Goal: Task Accomplishment & Management: Complete application form

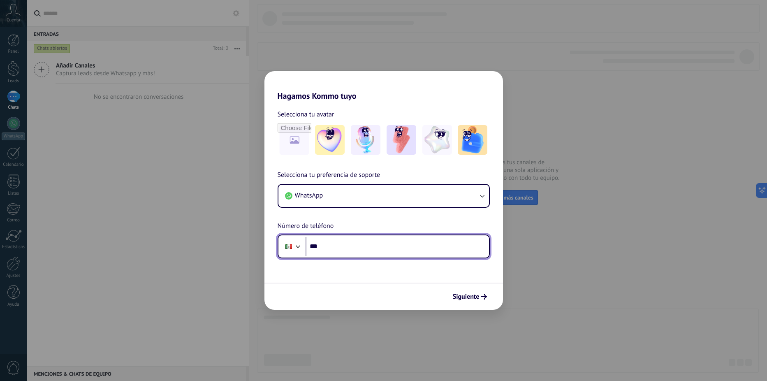
click at [386, 244] on input "***" at bounding box center [398, 246] width 184 height 19
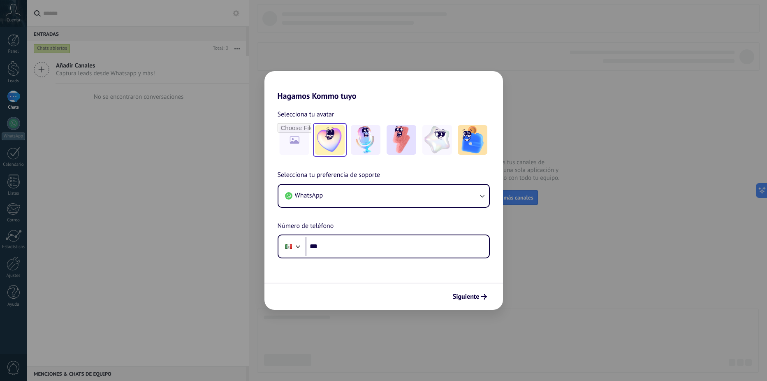
click at [338, 144] on img at bounding box center [330, 140] width 30 height 30
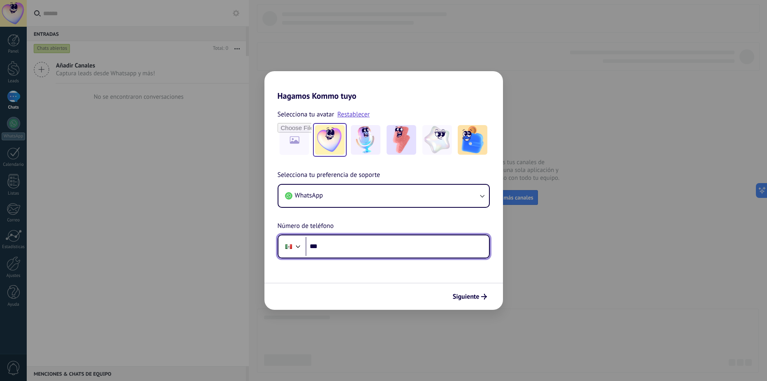
click at [339, 250] on input "***" at bounding box center [398, 246] width 184 height 19
click at [478, 295] on span "Siguiente" at bounding box center [466, 297] width 27 height 6
type input "**********"
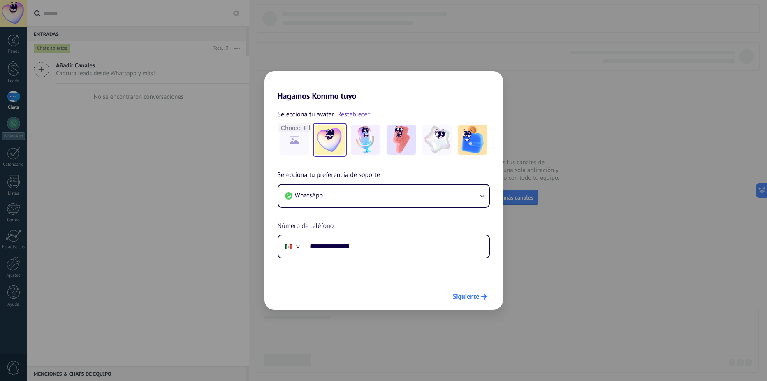
click at [483, 294] on button "Siguiente" at bounding box center [470, 297] width 42 height 14
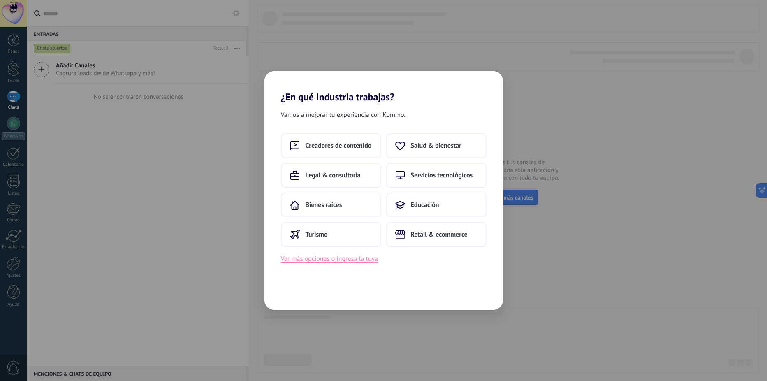
click at [329, 261] on button "Ver más opciones o ingresa la tuya" at bounding box center [329, 258] width 97 height 11
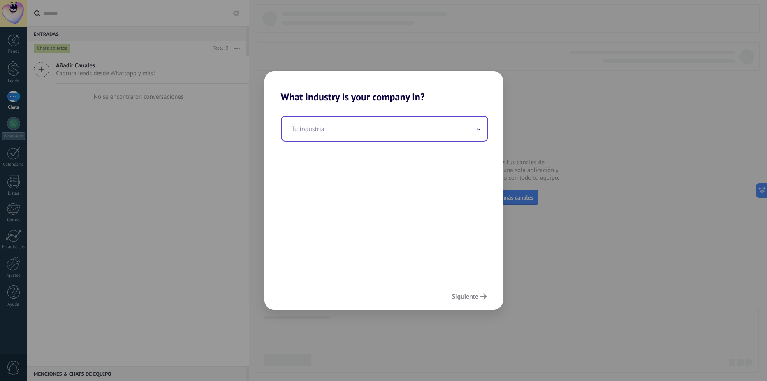
click at [364, 134] on input "text" at bounding box center [385, 129] width 206 height 24
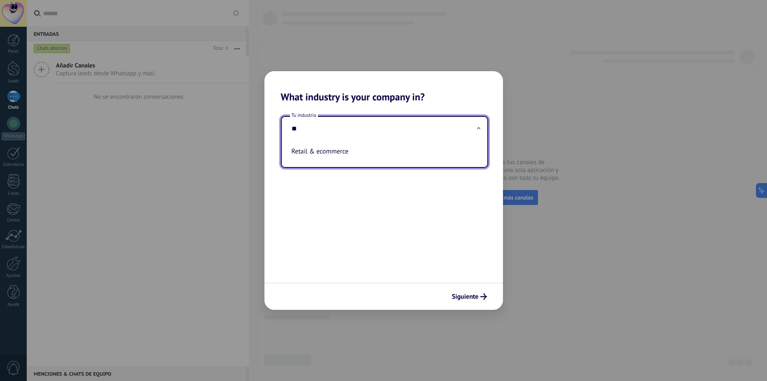
type input "*"
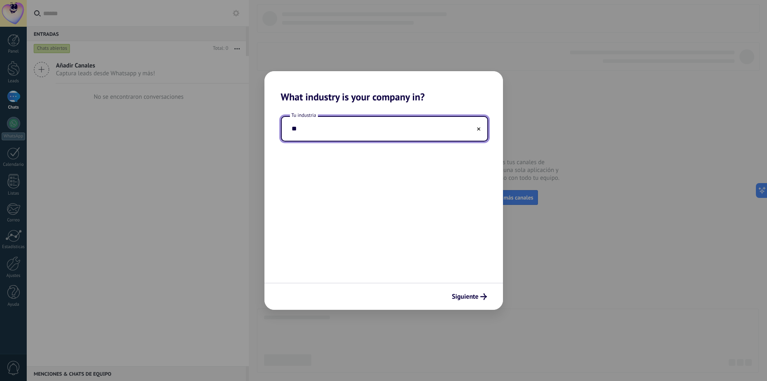
type input "*"
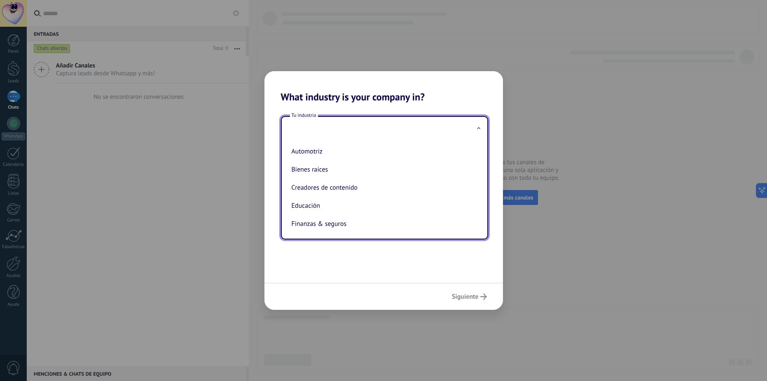
type input "*"
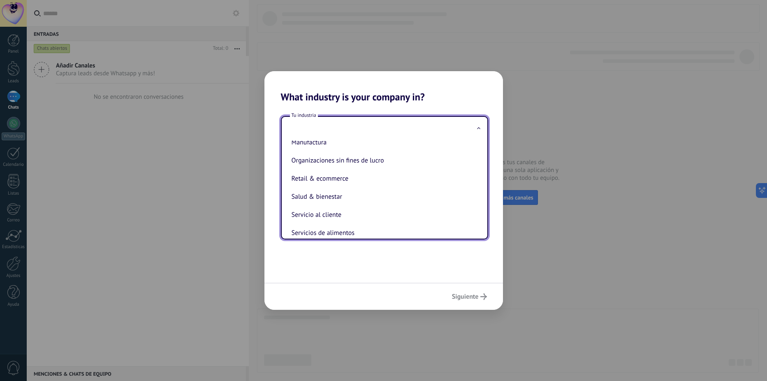
scroll to position [177, 0]
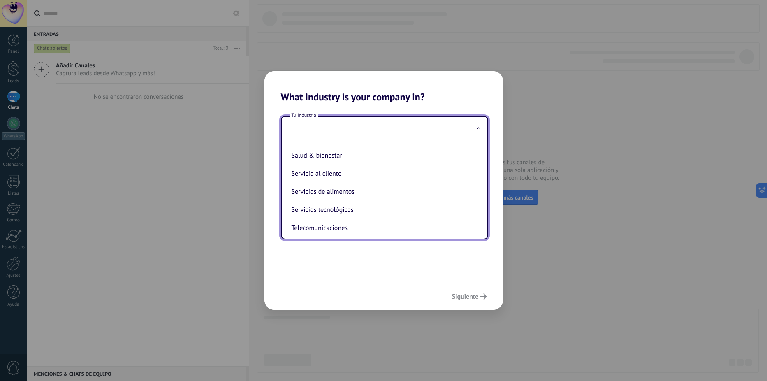
click at [360, 192] on li "Servicios de alimentos" at bounding box center [382, 192] width 189 height 18
type input "**********"
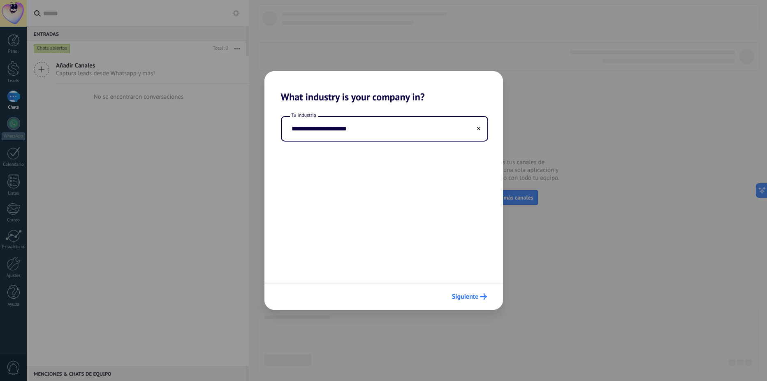
click at [468, 291] on button "Siguiente" at bounding box center [470, 297] width 42 height 14
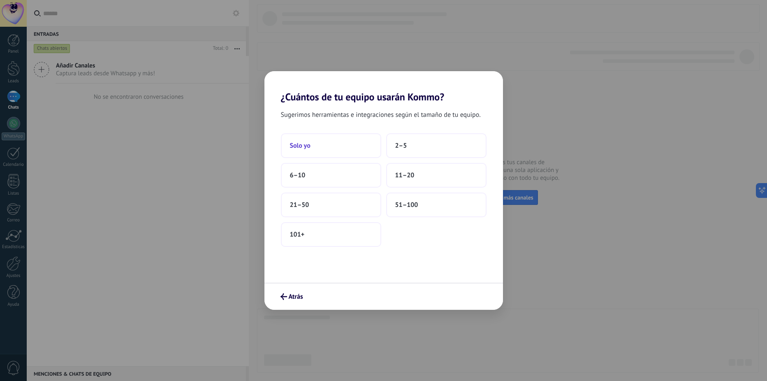
click at [338, 142] on button "Solo yo" at bounding box center [331, 145] width 100 height 25
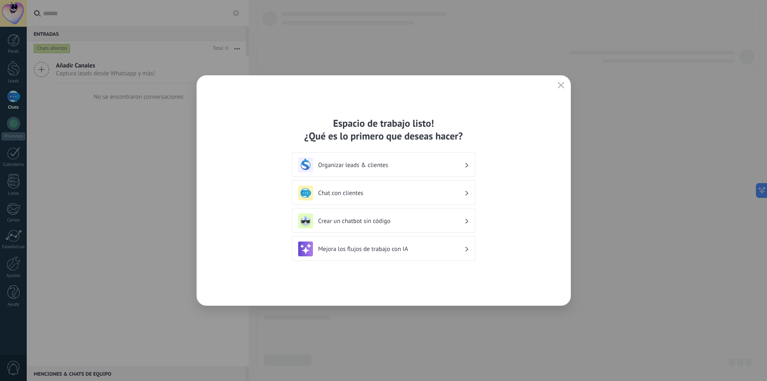
click at [367, 221] on h3 "Crear un chatbot sin código" at bounding box center [392, 221] width 146 height 8
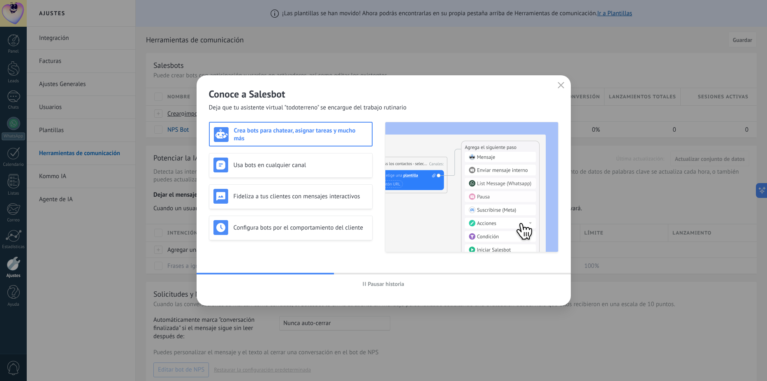
click at [383, 286] on span "Pausar historia" at bounding box center [386, 284] width 37 height 6
click at [299, 172] on div "Usa bots en cualquier canal" at bounding box center [291, 165] width 155 height 15
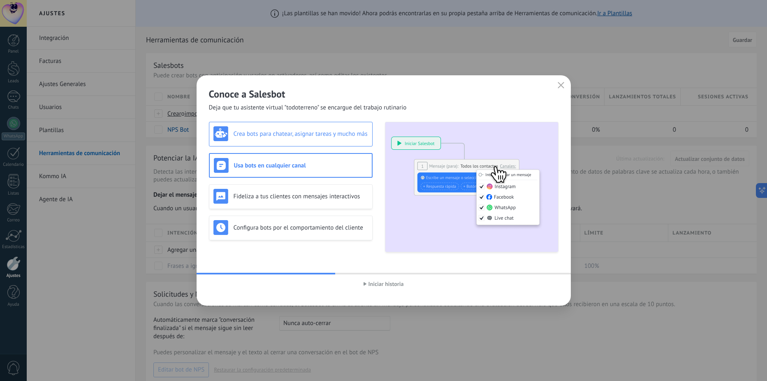
click at [325, 130] on h3 "Crea bots para chatear, asignar tareas y mucho más" at bounding box center [301, 134] width 135 height 8
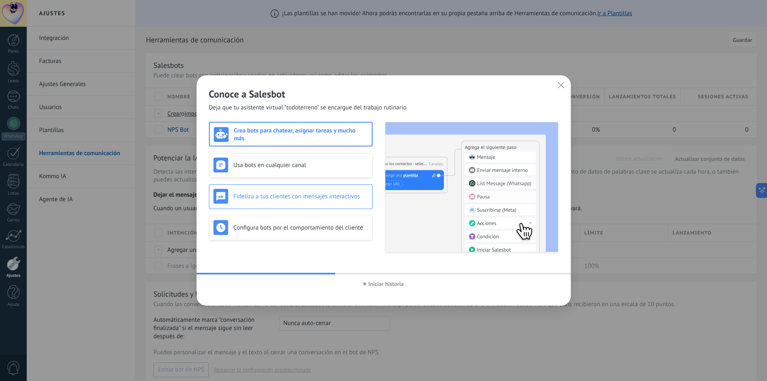
click at [328, 193] on h3 "Fideliza a tus clientes con mensajes interactivos" at bounding box center [301, 197] width 135 height 8
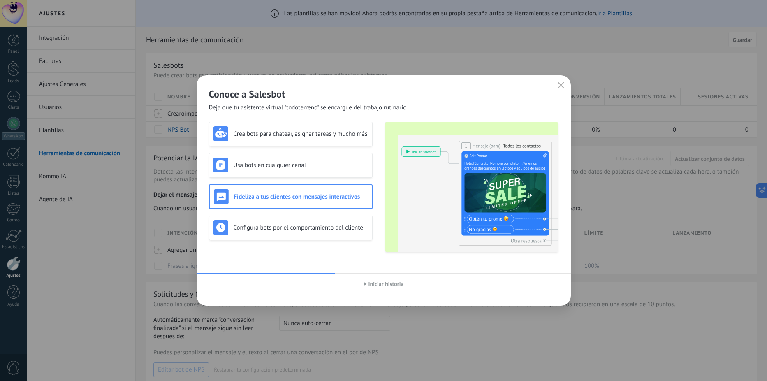
drag, startPoint x: 326, startPoint y: 226, endPoint x: 320, endPoint y: 178, distance: 48.5
click at [326, 226] on h3 "Configura bots por el comportamiento del cliente" at bounding box center [301, 228] width 135 height 8
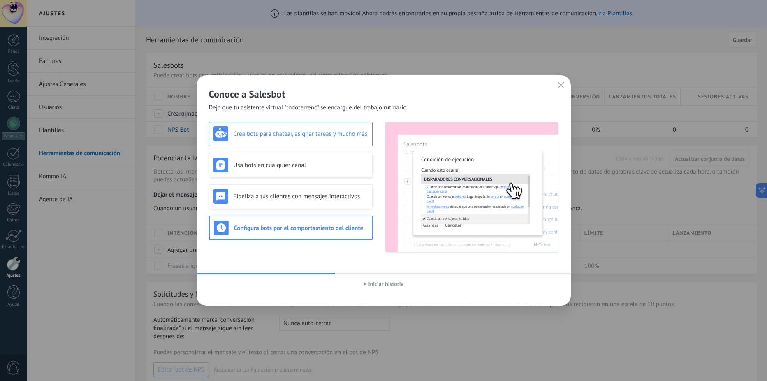
click at [312, 131] on h3 "Crea bots para chatear, asignar tareas y mucho más" at bounding box center [301, 134] width 135 height 8
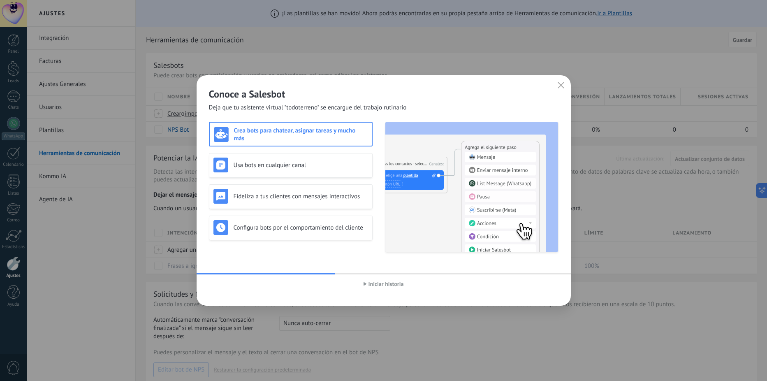
click at [389, 287] on span "Iniciar historia" at bounding box center [386, 284] width 35 height 6
click at [492, 200] on img at bounding box center [472, 187] width 173 height 130
click at [260, 135] on h3 "Crea bots para chatear, asignar tareas y mucho más" at bounding box center [301, 135] width 134 height 16
click at [260, 134] on h3 "Crea bots para chatear, asignar tareas y mucho más" at bounding box center [301, 135] width 134 height 16
click at [229, 134] on div "Crea bots para chatear, asignar tareas y mucho más" at bounding box center [291, 135] width 154 height 16
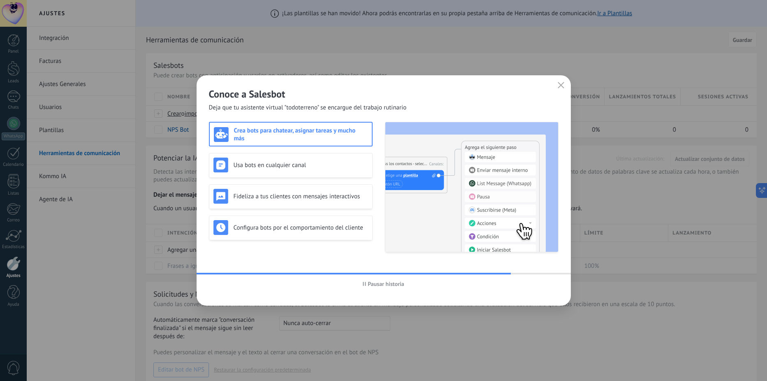
click at [229, 134] on div "Crea bots para chatear, asignar tareas y mucho más" at bounding box center [291, 135] width 154 height 16
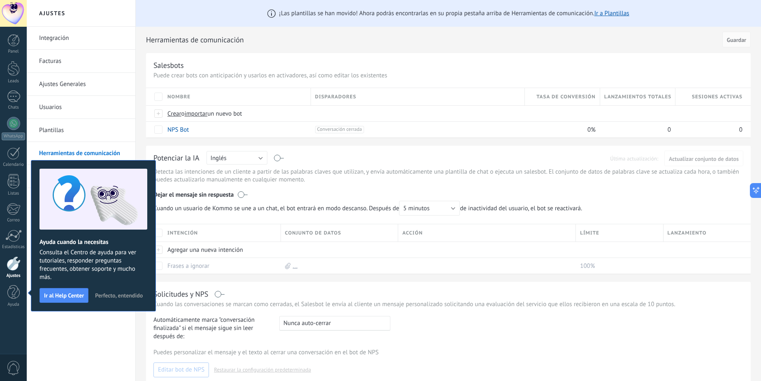
click at [112, 297] on span "Perfecto, entendido" at bounding box center [119, 296] width 48 height 6
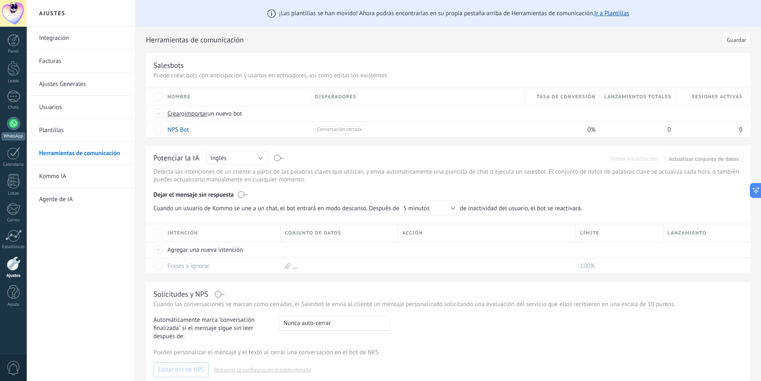
click at [11, 123] on div at bounding box center [13, 123] width 13 height 13
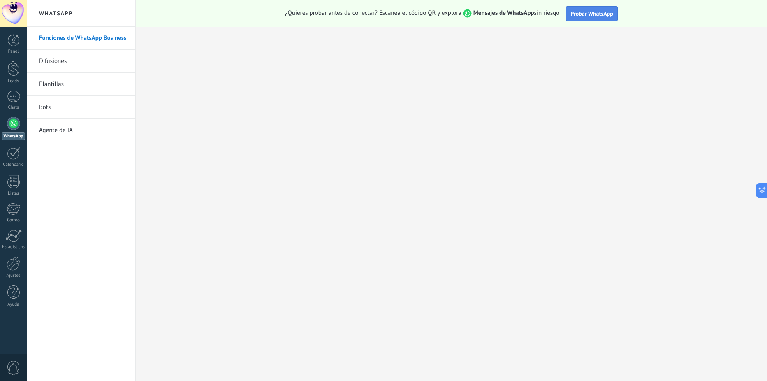
click at [599, 16] on span "Probar WhatsApp" at bounding box center [592, 13] width 43 height 7
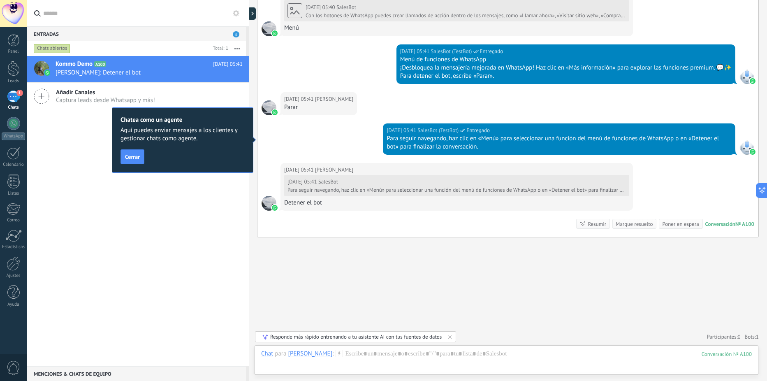
scroll to position [808, 0]
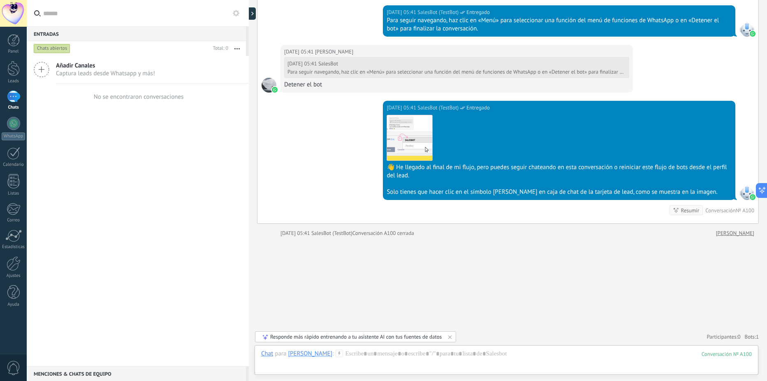
click at [83, 102] on div "No se encontraron conversaciones" at bounding box center [138, 97] width 222 height 26
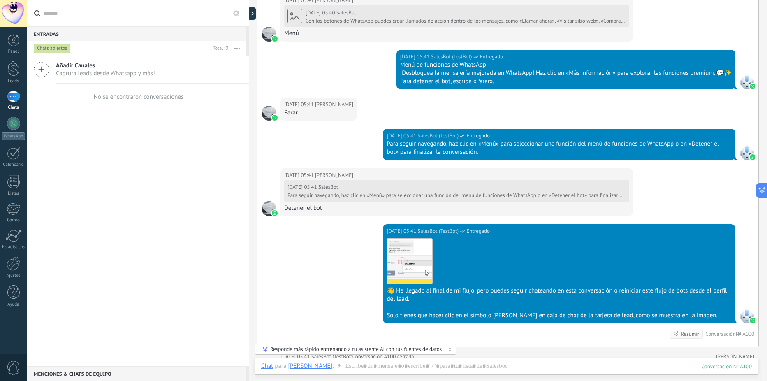
scroll to position [561, 0]
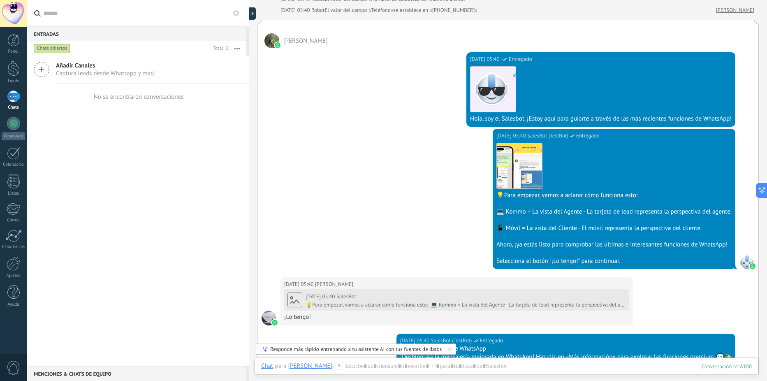
scroll to position [0, 0]
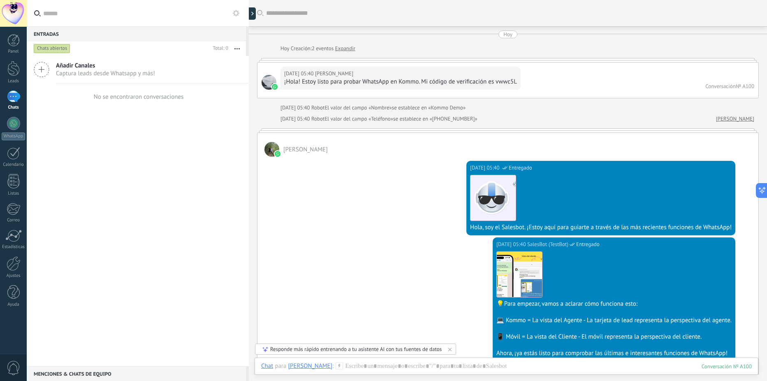
click at [280, 153] on img at bounding box center [278, 154] width 6 height 6
click at [273, 152] on div at bounding box center [272, 149] width 15 height 15
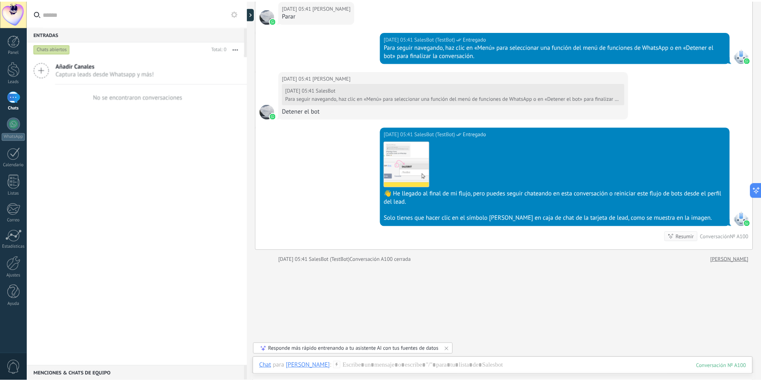
scroll to position [808, 0]
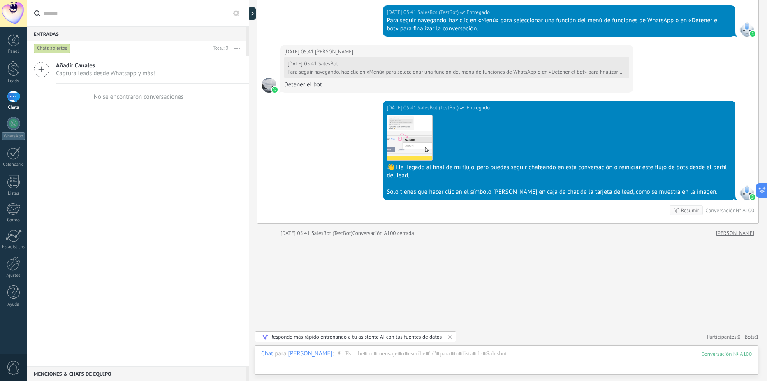
drag, startPoint x: 37, startPoint y: 74, endPoint x: 224, endPoint y: 153, distance: 203.6
click at [224, 153] on div "Añadir Canales Captura leads desde Whatsapp y más! No se encontraron conversaci…" at bounding box center [138, 211] width 222 height 310
click at [14, 123] on div at bounding box center [13, 123] width 13 height 13
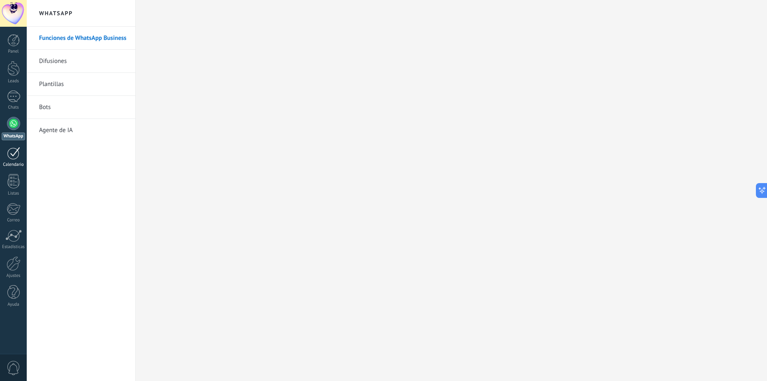
click at [11, 157] on div at bounding box center [13, 153] width 13 height 13
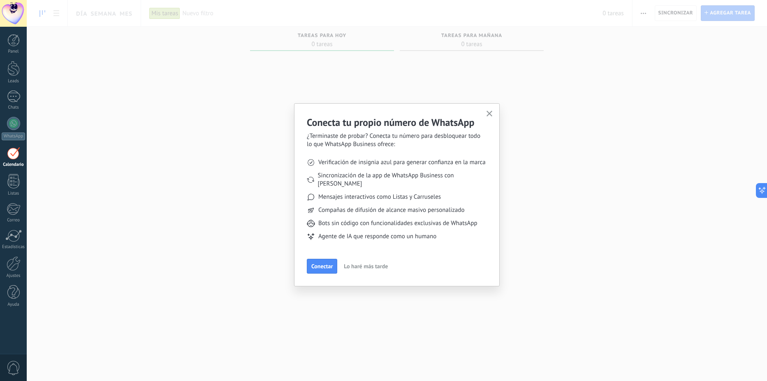
click at [488, 113] on icon "button" at bounding box center [490, 114] width 6 height 6
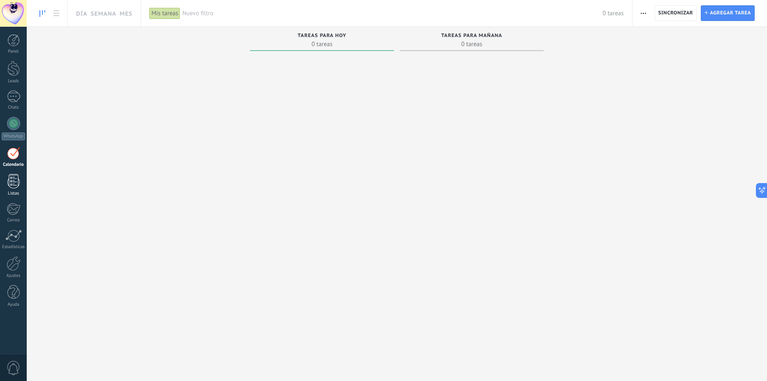
click at [13, 181] on div at bounding box center [13, 181] width 12 height 14
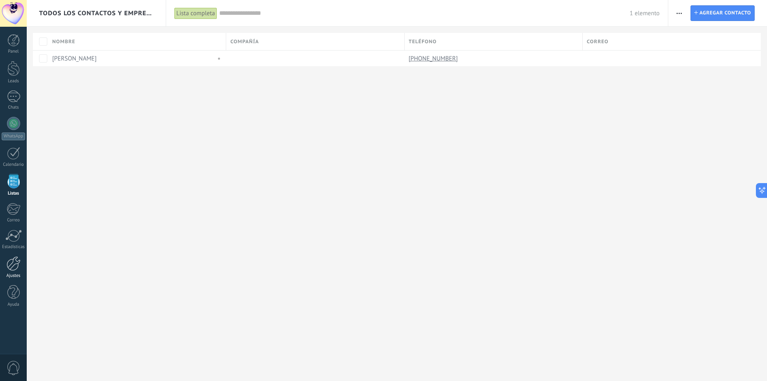
click at [15, 265] on div at bounding box center [14, 263] width 14 height 14
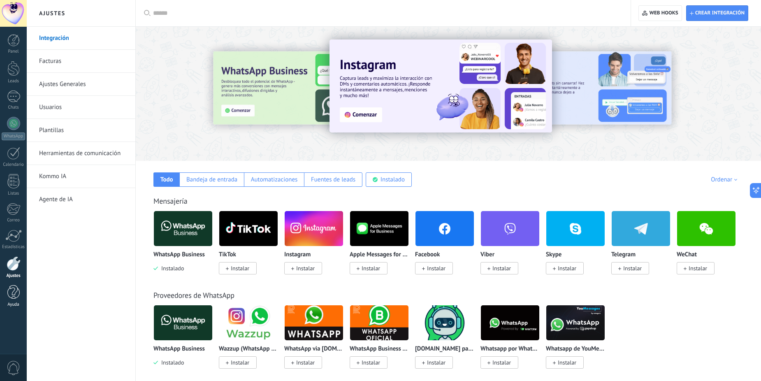
click at [8, 295] on div at bounding box center [13, 292] width 12 height 14
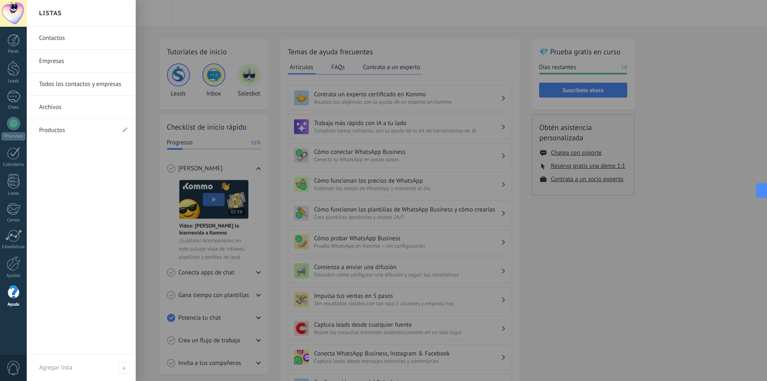
click at [77, 150] on div "Contactos Empresas Todos los contactos y empresas Archivos Productos" at bounding box center [81, 191] width 109 height 328
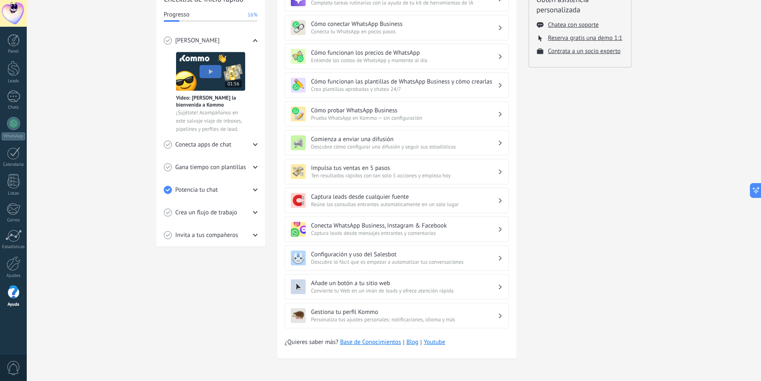
scroll to position [46, 0]
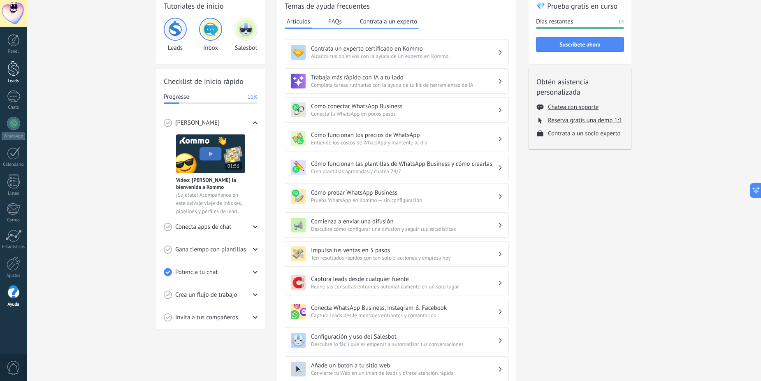
click at [17, 76] on link "Leads" at bounding box center [13, 72] width 27 height 23
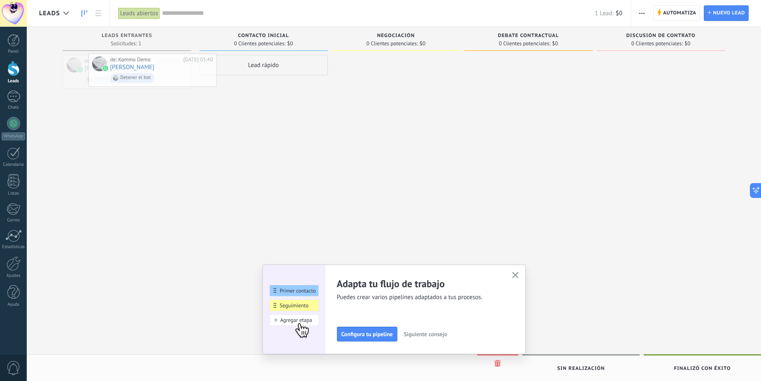
drag, startPoint x: 164, startPoint y: 67, endPoint x: 267, endPoint y: 69, distance: 103.3
drag, startPoint x: 387, startPoint y: 72, endPoint x: 587, endPoint y: 71, distance: 199.6
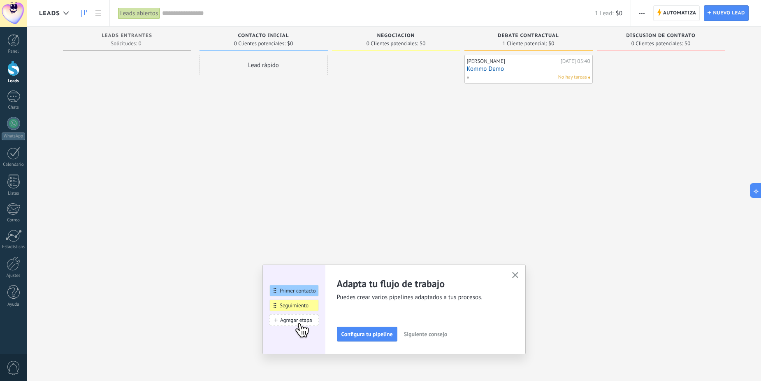
click at [671, 38] on span "Discusión de contrato" at bounding box center [660, 36] width 69 height 6
click at [636, 44] on span "0 Clientes potenciales:" at bounding box center [657, 43] width 51 height 5
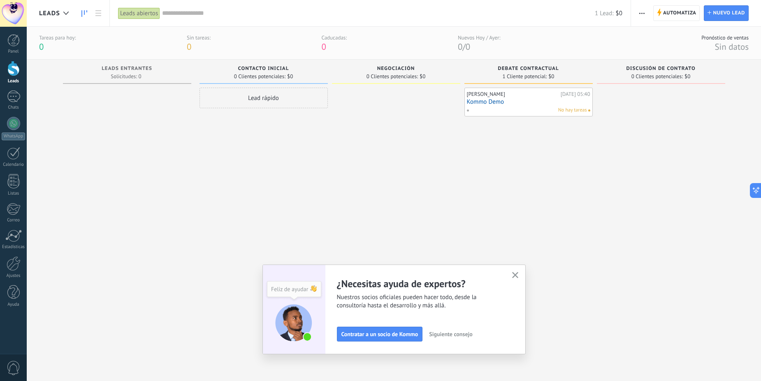
click at [265, 69] on span "Contacto inicial" at bounding box center [263, 69] width 51 height 6
click at [149, 69] on span "Leads Entrantes" at bounding box center [127, 69] width 51 height 6
drag, startPoint x: 266, startPoint y: 95, endPoint x: 143, endPoint y: 106, distance: 123.5
click at [143, 106] on div "Leads Entrantes Solicitudes: 0 0 0 0 1 Contacto inicial 0 Clientes potenciales:…" at bounding box center [400, 211] width 722 height 302
drag, startPoint x: 532, startPoint y: 100, endPoint x: 80, endPoint y: 109, distance: 451.9
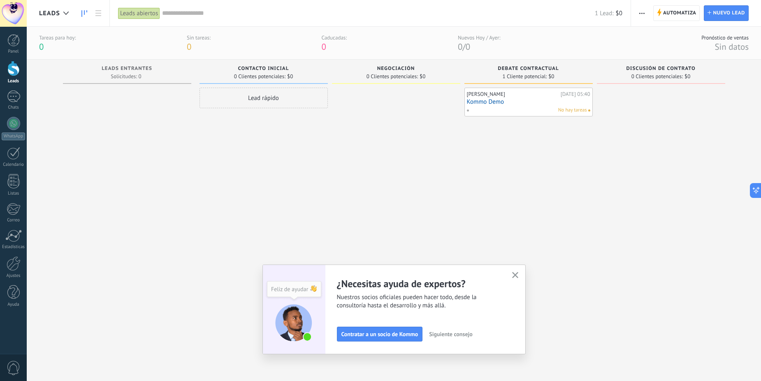
drag, startPoint x: 511, startPoint y: 123, endPoint x: 320, endPoint y: 112, distance: 191.2
click at [309, 114] on div "Leads Entrantes Solicitudes: 0 0 0 0 1 Contacto inicial 0 Clientes potenciales:…" at bounding box center [400, 211] width 722 height 302
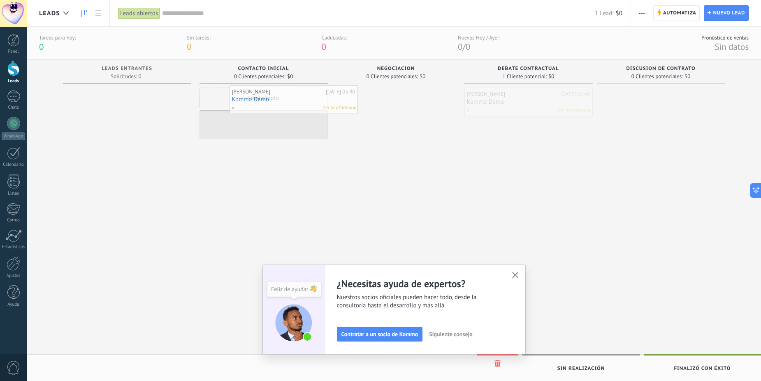
drag, startPoint x: 505, startPoint y: 105, endPoint x: 264, endPoint y: 102, distance: 240.8
drag, startPoint x: 269, startPoint y: 117, endPoint x: 128, endPoint y: 110, distance: 141.3
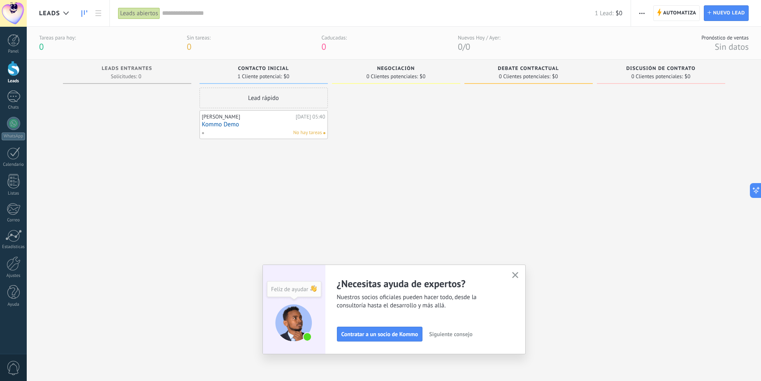
click at [280, 100] on div "Lead rápido" at bounding box center [264, 98] width 128 height 21
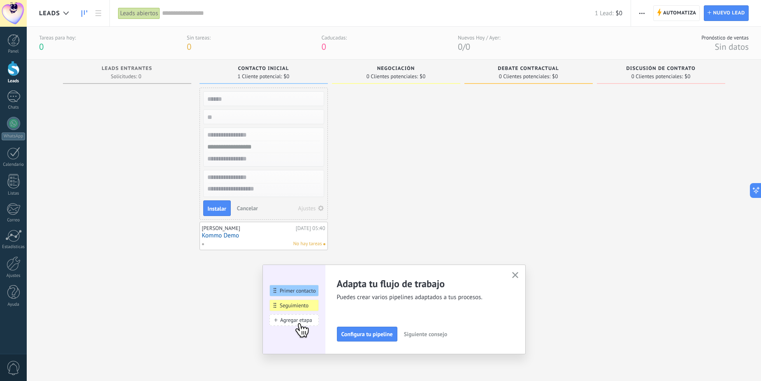
click at [352, 172] on div at bounding box center [396, 225] width 128 height 274
click at [286, 70] on span "Contacto inicial" at bounding box center [263, 69] width 51 height 6
drag, startPoint x: 258, startPoint y: 233, endPoint x: 102, endPoint y: 105, distance: 201.8
click at [252, 66] on span "Contacto inicial" at bounding box center [263, 69] width 51 height 6
click at [244, 206] on span "Cancelar" at bounding box center [247, 208] width 21 height 7
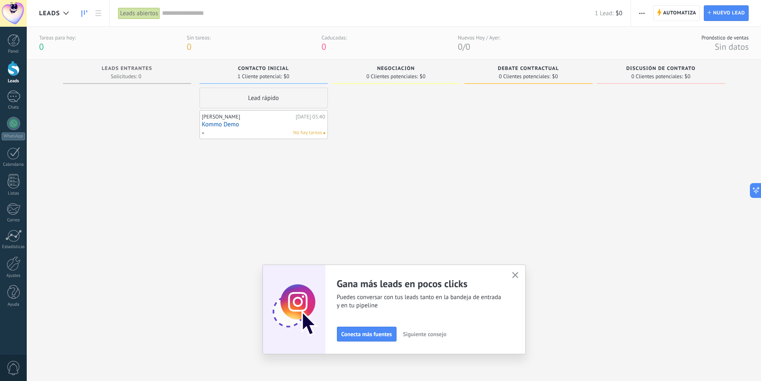
click at [519, 275] on icon "button" at bounding box center [515, 275] width 6 height 6
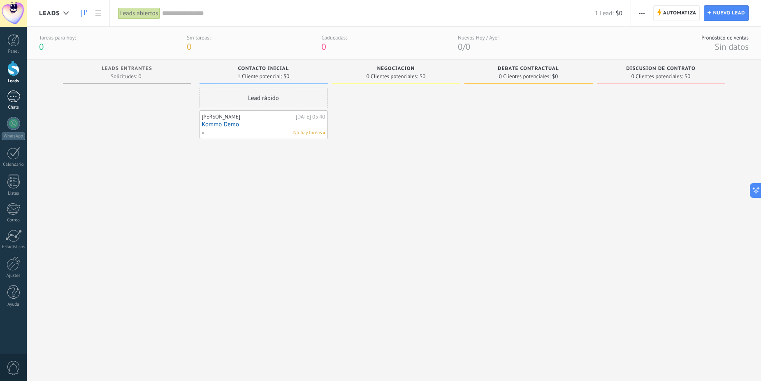
click at [18, 100] on div "1" at bounding box center [13, 97] width 13 height 12
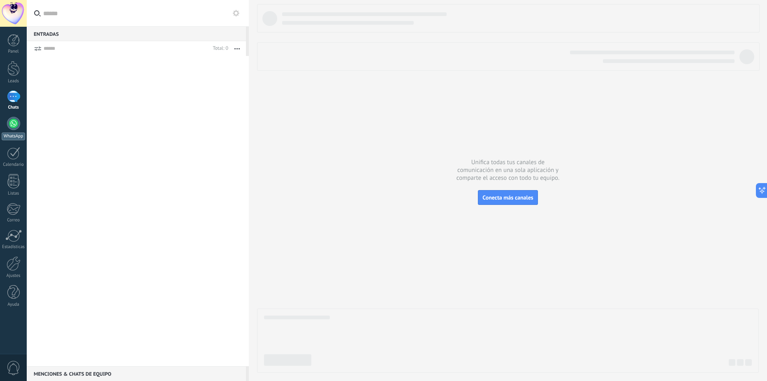
click at [12, 130] on div at bounding box center [13, 123] width 13 height 13
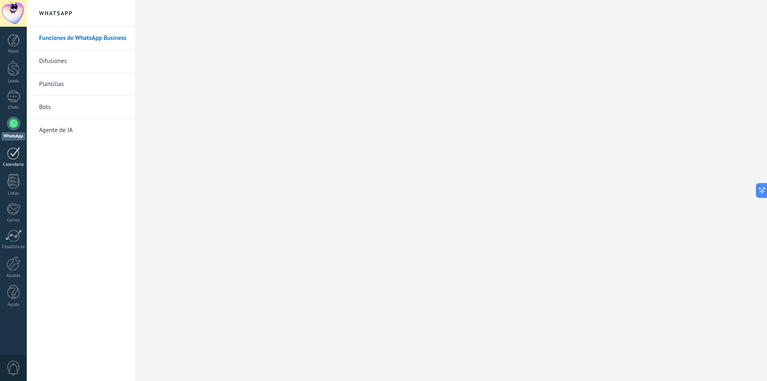
click at [12, 155] on div at bounding box center [13, 153] width 13 height 13
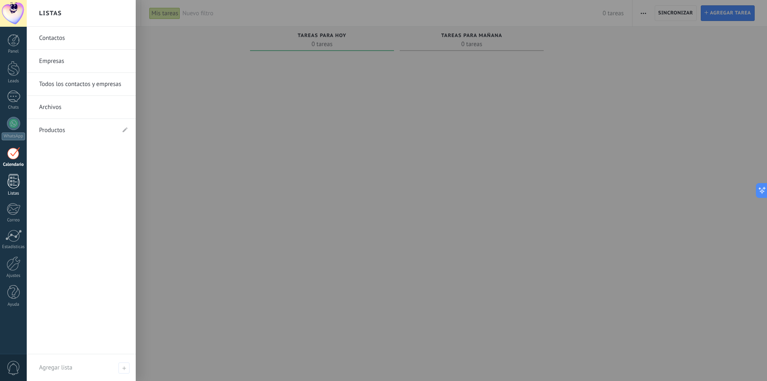
click at [9, 181] on div at bounding box center [13, 181] width 12 height 14
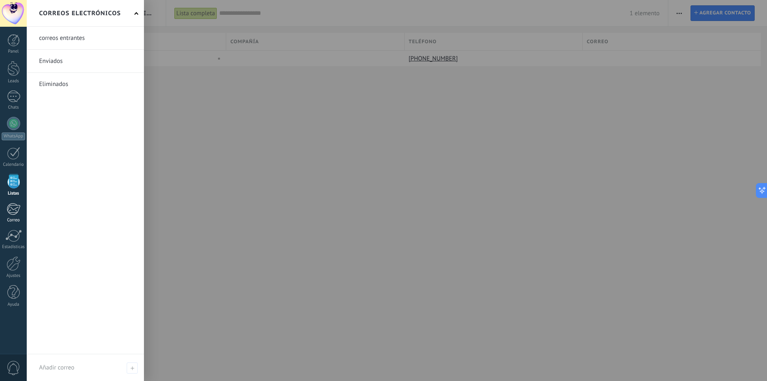
click at [18, 209] on div at bounding box center [14, 209] width 14 height 12
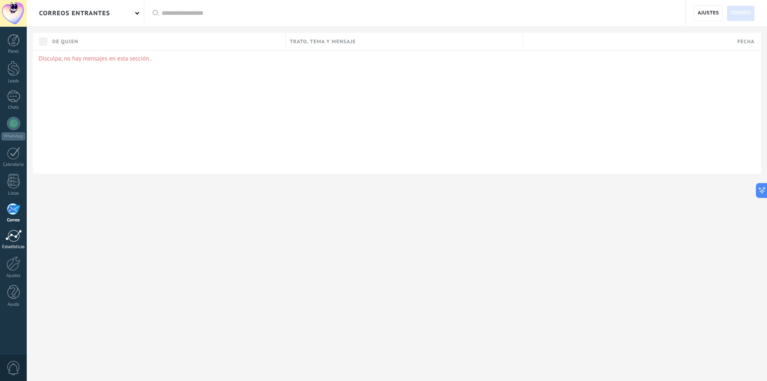
click at [11, 239] on div at bounding box center [13, 236] width 16 height 12
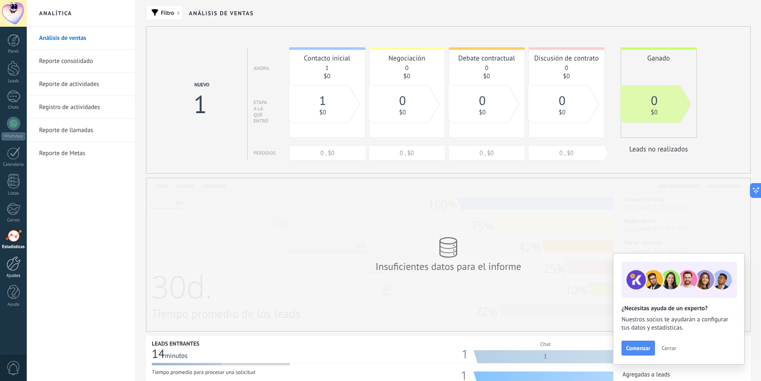
click at [16, 263] on div at bounding box center [14, 263] width 14 height 14
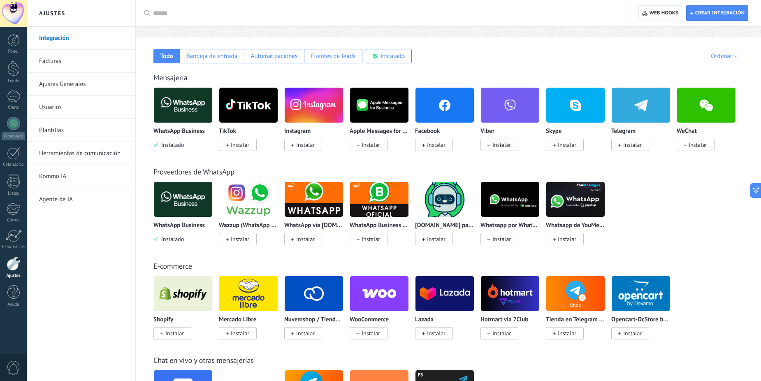
scroll to position [165, 0]
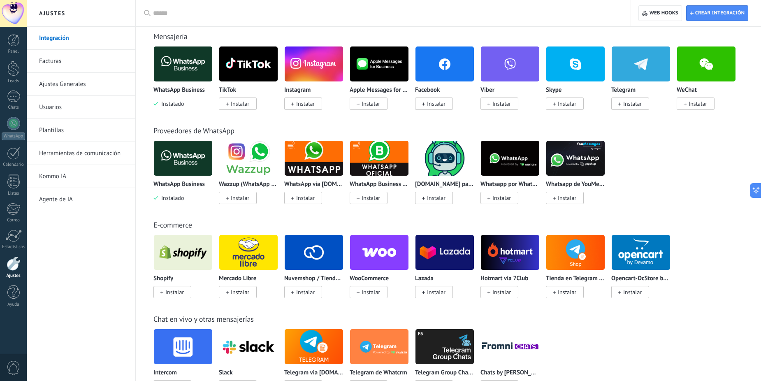
click at [433, 105] on span "Instalar" at bounding box center [436, 103] width 19 height 7
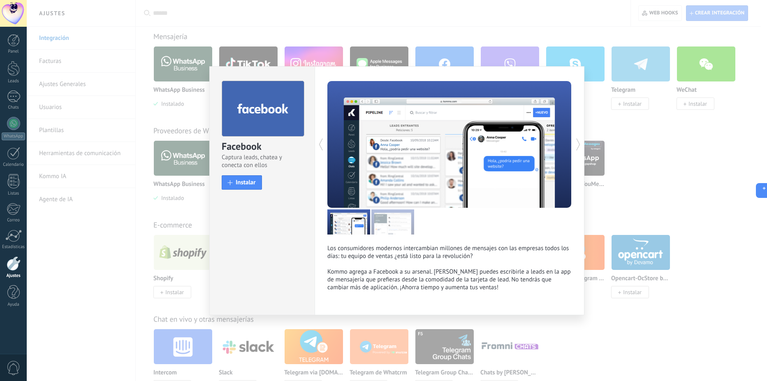
click at [583, 113] on div "Los consumidores modernos intercambian millones de mensajes con las empresas to…" at bounding box center [450, 190] width 270 height 249
click at [596, 148] on div "Facebook Captura leads, chatea y conecta con ellos install Instalar Los consumi…" at bounding box center [397, 190] width 741 height 381
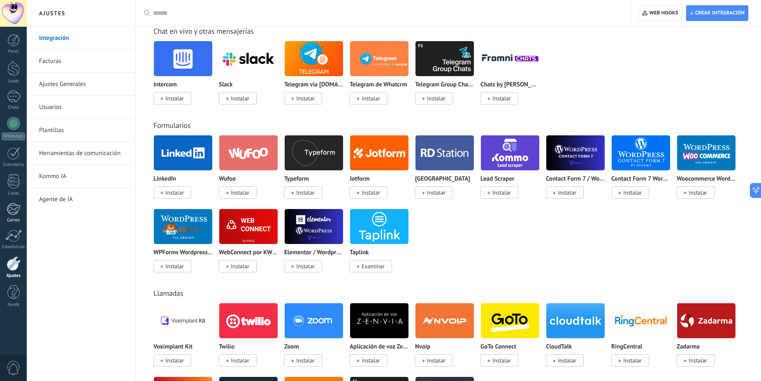
scroll to position [288, 0]
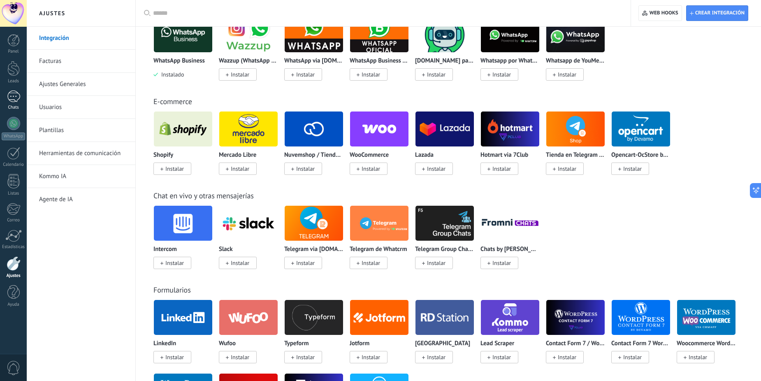
click at [19, 99] on div "1" at bounding box center [13, 97] width 13 height 12
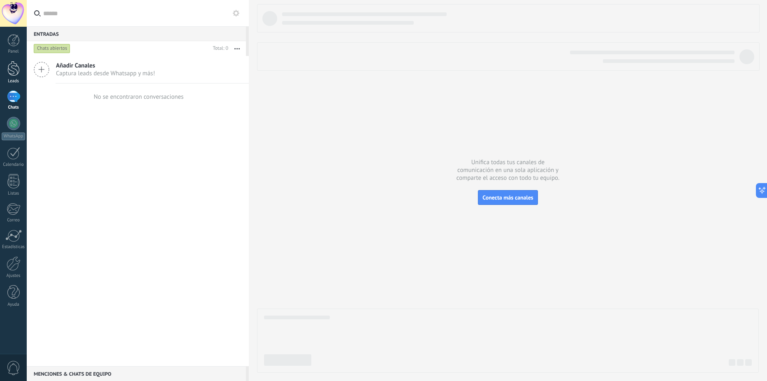
click at [21, 71] on link "Leads" at bounding box center [13, 72] width 27 height 23
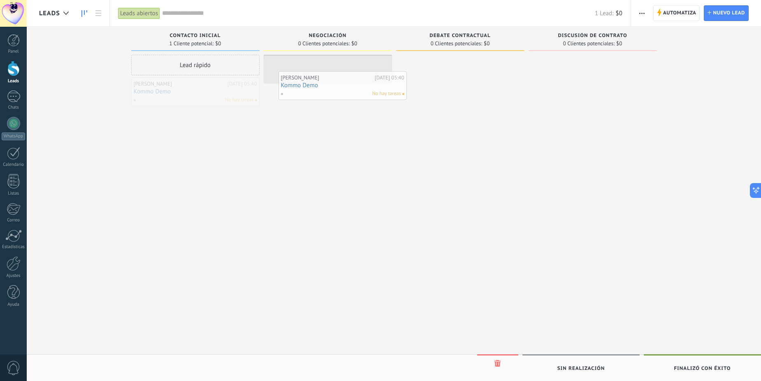
drag, startPoint x: 219, startPoint y: 98, endPoint x: 357, endPoint y: 91, distance: 137.6
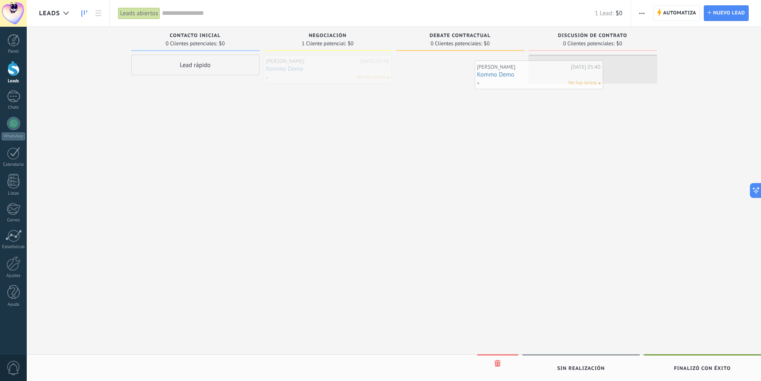
drag, startPoint x: 351, startPoint y: 75, endPoint x: 561, endPoint y: 77, distance: 209.9
drag, startPoint x: 313, startPoint y: 76, endPoint x: 456, endPoint y: 86, distance: 144.0
